Goal: Information Seeking & Learning: Learn about a topic

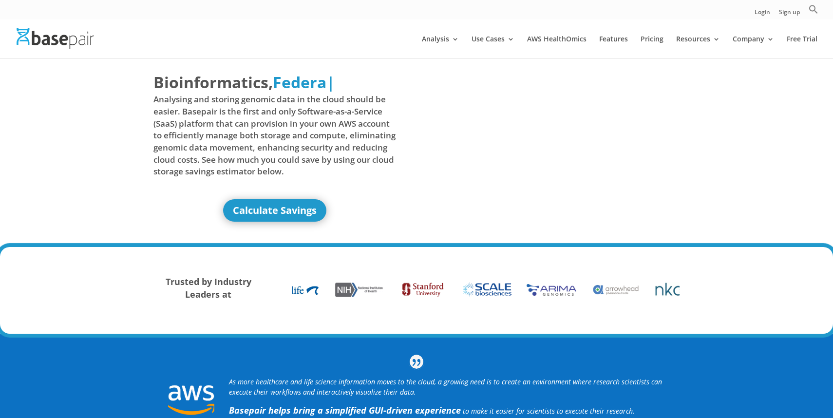
click at [297, 197] on div "Bioinformatics, Delivered Made Simple Accelerated Federated Federa | Analysing …" at bounding box center [274, 146] width 243 height 151
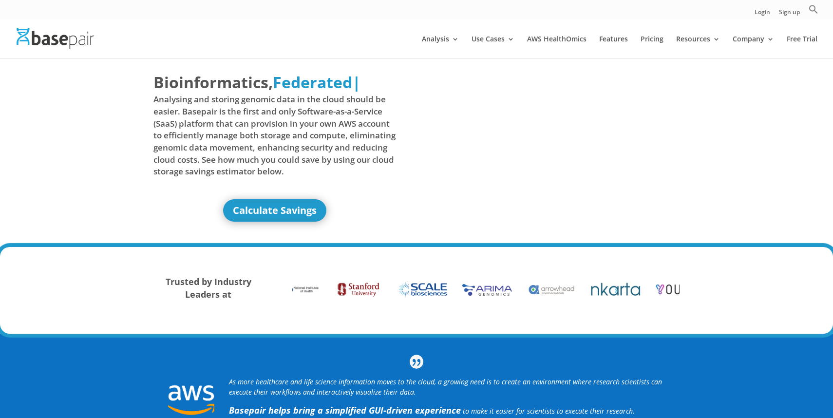
click at [283, 165] on span "Analysing and storing genomic data in the cloud should be easier. Basepair is t…" at bounding box center [274, 136] width 243 height 84
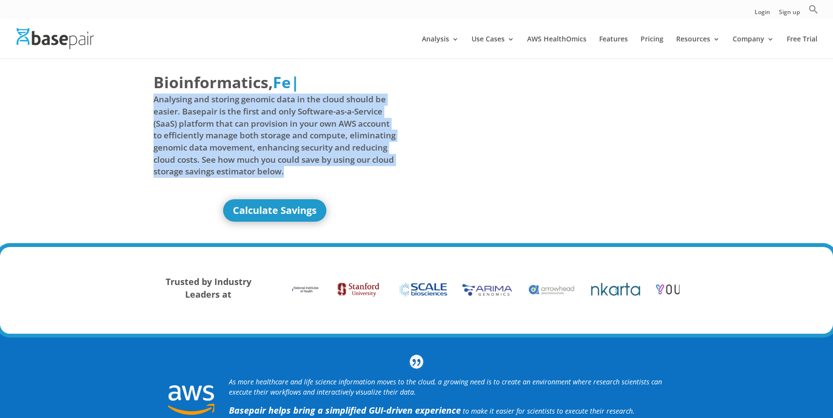
click at [331, 153] on span "Analysing and storing genomic data in the cloud should be easier. Basepair is t…" at bounding box center [274, 136] width 243 height 84
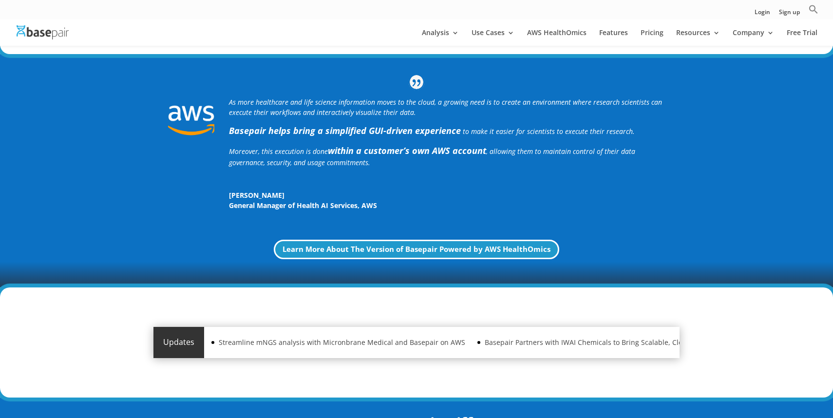
scroll to position [266, 0]
click at [325, 251] on link "Learn More About The Version of Basepair Powered by AWS HealthOmics" at bounding box center [416, 250] width 291 height 20
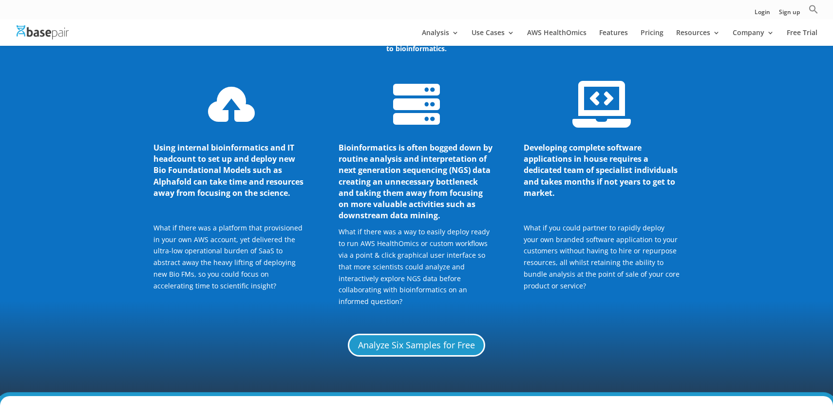
scroll to position [1075, 0]
